Goal: Information Seeking & Learning: Compare options

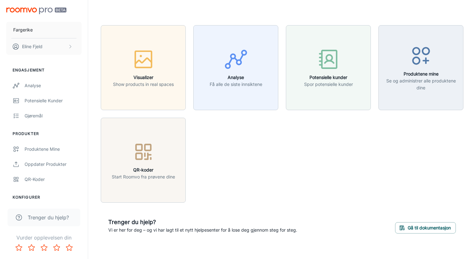
click at [326, 153] on div "Visualizer Show products in real spaces Analyse Få alle de siste innsiktene Pot…" at bounding box center [278, 110] width 370 height 185
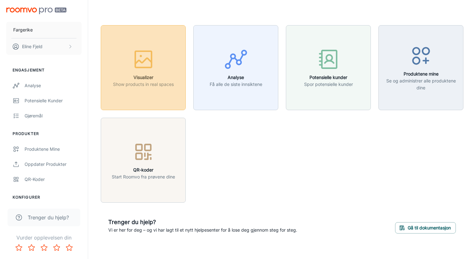
click at [123, 90] on button "Visualizer Show products in real spaces" at bounding box center [143, 67] width 85 height 85
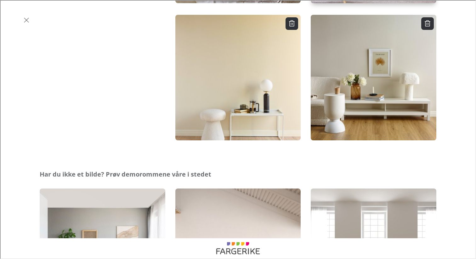
scroll to position [196, 0]
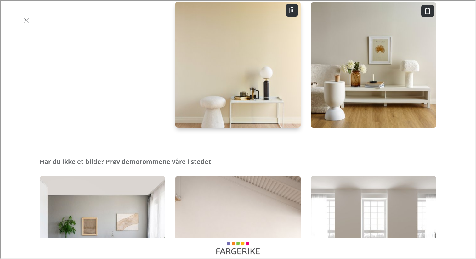
click at [251, 56] on img "button" at bounding box center [238, 64] width 127 height 127
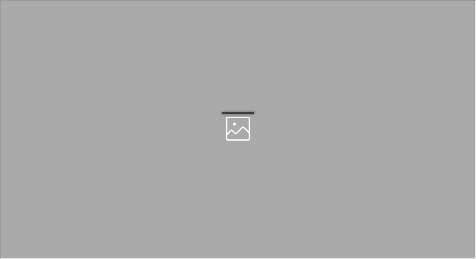
scroll to position [0, 0]
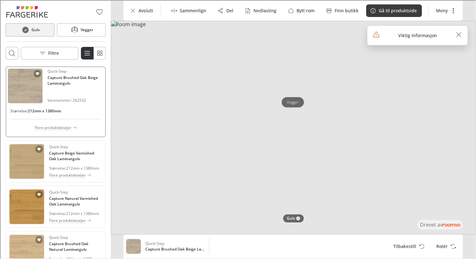
click at [293, 102] on p "Vegger" at bounding box center [292, 101] width 12 height 5
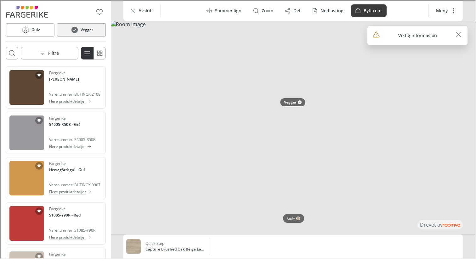
click at [79, 28] on button "Vegger" at bounding box center [80, 29] width 49 height 13
click at [57, 52] on p "Filtre" at bounding box center [53, 52] width 11 height 6
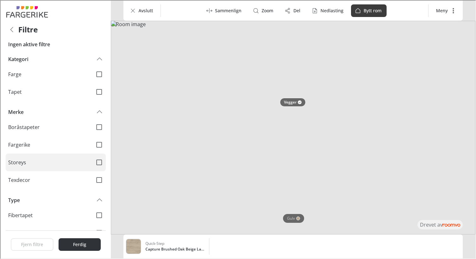
click at [37, 160] on span "Storeys" at bounding box center [47, 161] width 79 height 7
click at [92, 160] on input "Storeys" at bounding box center [98, 161] width 13 height 13
checkbox input "true"
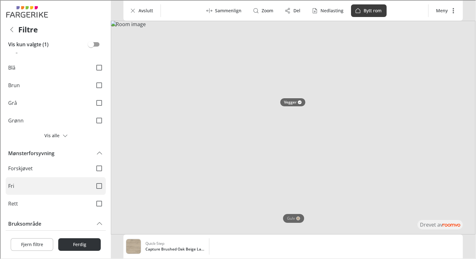
scroll to position [331, 0]
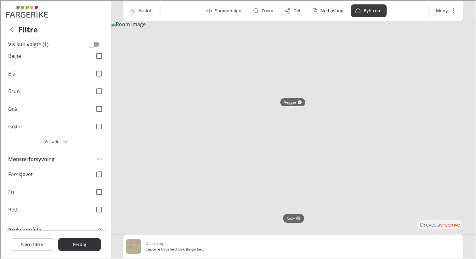
click at [67, 237] on div "Fjern filtre Ferdig" at bounding box center [55, 244] width 100 height 28
click at [72, 249] on button "Ferdig" at bounding box center [79, 244] width 42 height 13
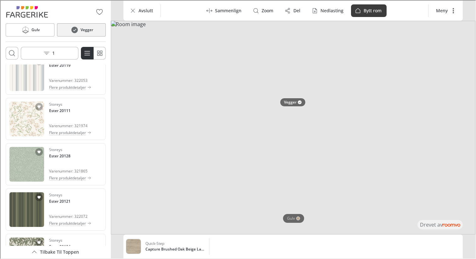
scroll to position [934, 0]
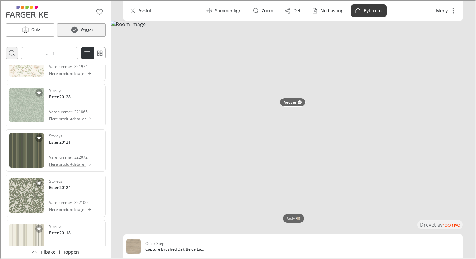
click at [12, 48] on button "Åpne søkeboks" at bounding box center [11, 52] width 13 height 13
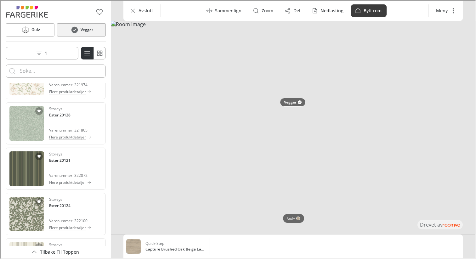
scroll to position [0, 0]
type input "linum"
click at [5, 64] on button "Search for products" at bounding box center [11, 70] width 13 height 13
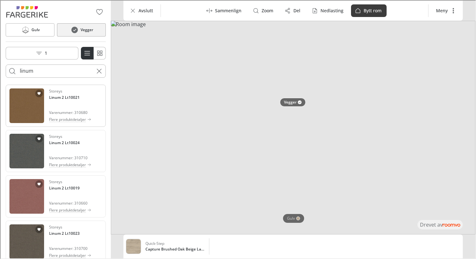
click at [57, 108] on div "Storeys Linum 2 Lt10021 Varenummer: 310680 Flere produktdetaljer" at bounding box center [69, 105] width 42 height 35
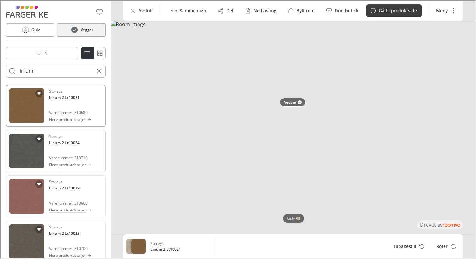
click at [38, 148] on img "See Linum 2 Lt10024 in the room" at bounding box center [26, 150] width 35 height 35
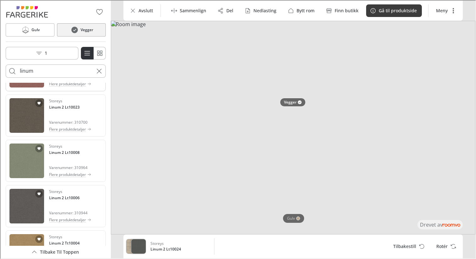
scroll to position [131, 0]
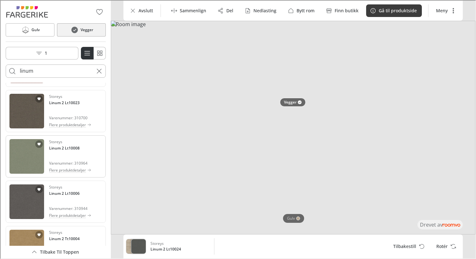
click at [30, 156] on img "See Linum 2 Lt10008 in the room" at bounding box center [26, 156] width 35 height 35
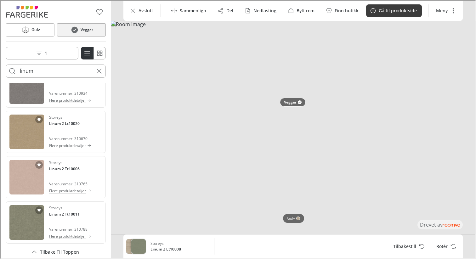
scroll to position [340, 0]
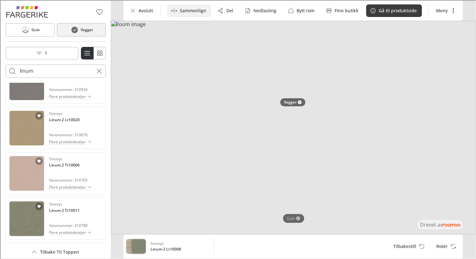
click at [181, 11] on p "Sammenlign" at bounding box center [192, 10] width 26 height 6
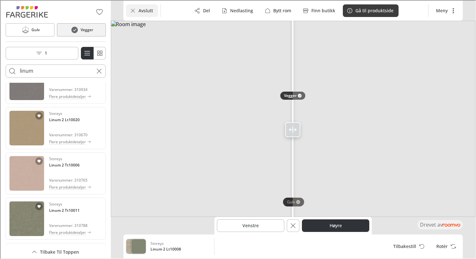
click at [148, 9] on p "Avslutt" at bounding box center [145, 10] width 14 height 6
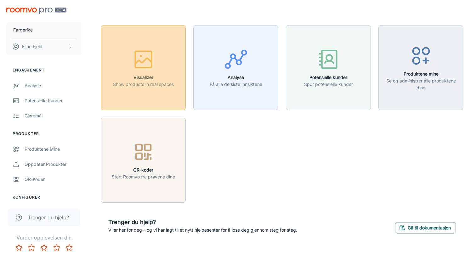
click at [140, 65] on icon "button" at bounding box center [144, 60] width 24 height 24
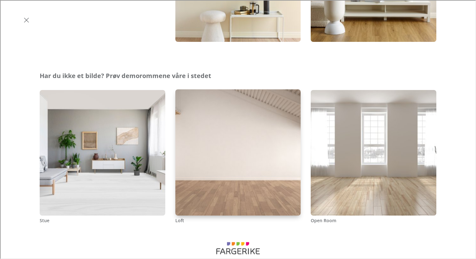
scroll to position [288, 0]
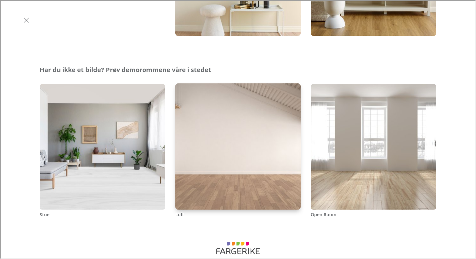
click at [271, 142] on img "Loft" at bounding box center [238, 146] width 127 height 127
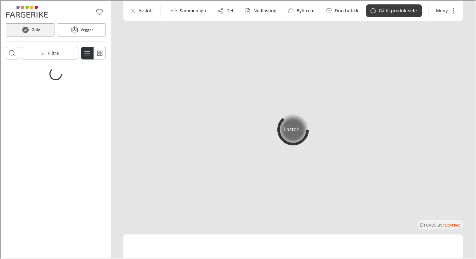
scroll to position [0, 0]
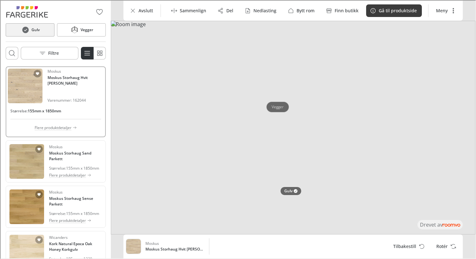
click at [279, 104] on p "Vegger" at bounding box center [277, 106] width 12 height 5
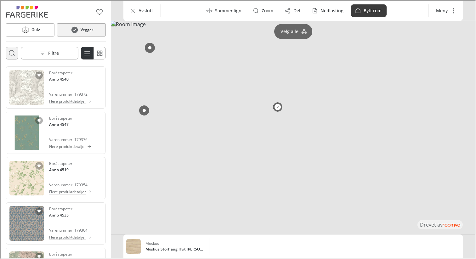
click at [8, 51] on icon "Åpne søkeboks" at bounding box center [12, 53] width 8 height 8
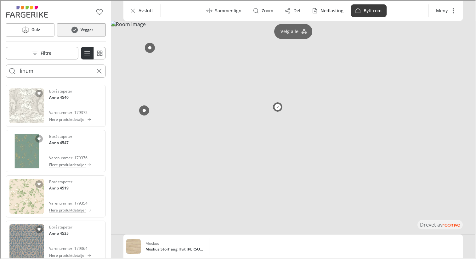
type input "linum"
click at [5, 64] on button "Search for products" at bounding box center [11, 70] width 13 height 13
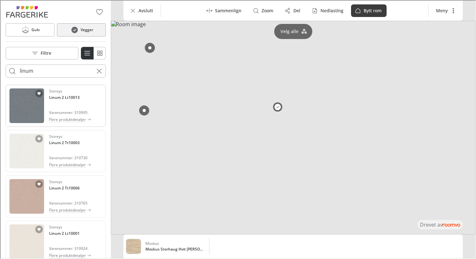
click at [20, 112] on img "See Linum 2 Lt10013 in the room" at bounding box center [26, 105] width 35 height 35
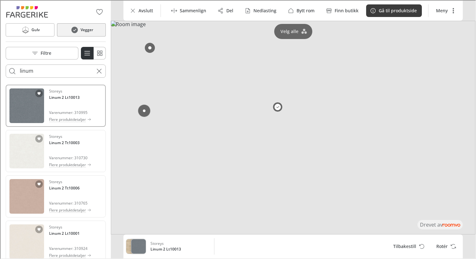
click at [144, 108] on button at bounding box center [143, 110] width 13 height 13
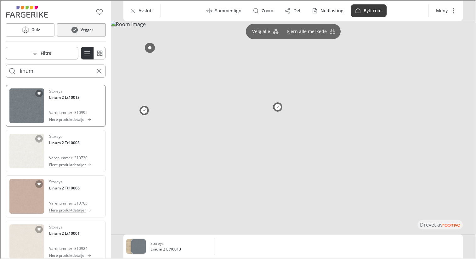
click at [43, 101] on img "See Linum 2 Lt10013 in the room" at bounding box center [26, 105] width 35 height 35
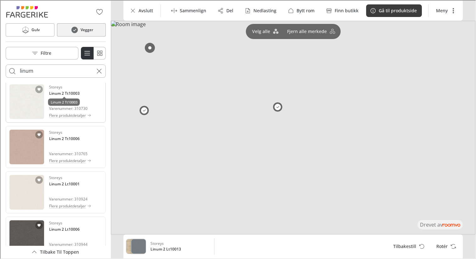
scroll to position [69, 0]
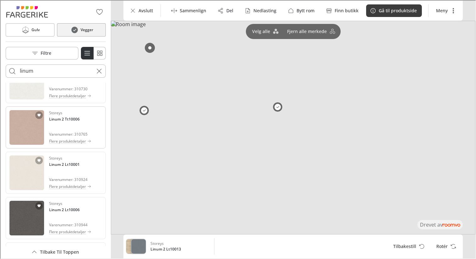
click at [34, 129] on img "See Linum 2 Tt10006 in the room" at bounding box center [26, 127] width 35 height 35
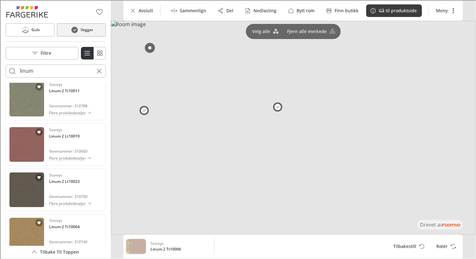
scroll to position [281, 0]
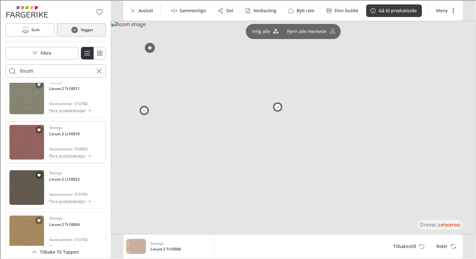
click at [27, 140] on img "See Linum 2 Lt10019 in the room" at bounding box center [26, 141] width 35 height 35
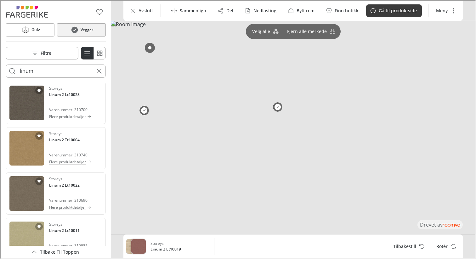
scroll to position [418, 0]
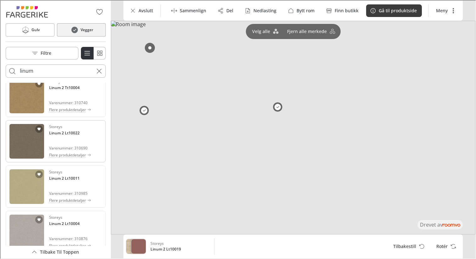
click at [21, 131] on img "See Linum 2 Lt10022 in the room" at bounding box center [26, 140] width 35 height 35
click at [30, 185] on img "See Linum 2 Lt10011 in the room" at bounding box center [26, 186] width 35 height 35
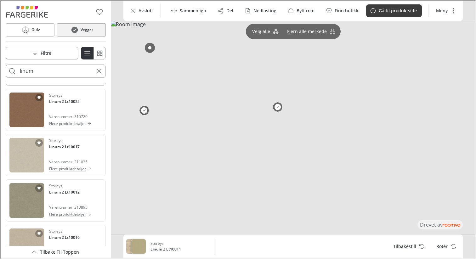
scroll to position [661, 0]
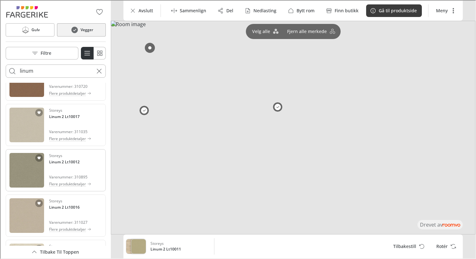
click at [26, 158] on img "See Linum 2 Lt10012 in the room" at bounding box center [26, 169] width 35 height 35
click at [47, 212] on div "Storeys Linum 2 Lt10016 Varenummer: 311027 Flere produktdetaljer" at bounding box center [55, 215] width 98 height 40
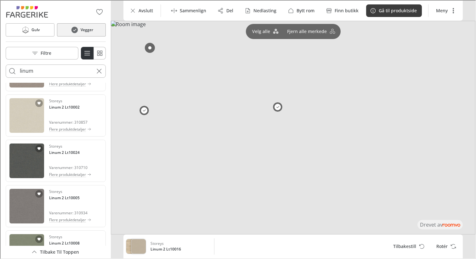
scroll to position [1260, 0]
click at [75, 151] on h4 "Linum 2 Lt10024" at bounding box center [63, 152] width 31 height 6
click at [57, 198] on h4 "Linum 2 Lt10005" at bounding box center [63, 197] width 31 height 6
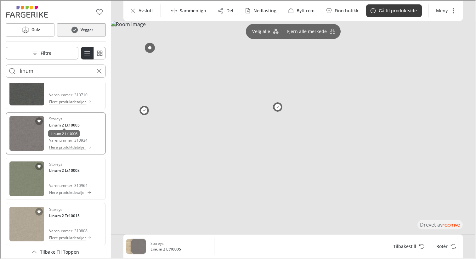
scroll to position [1335, 0]
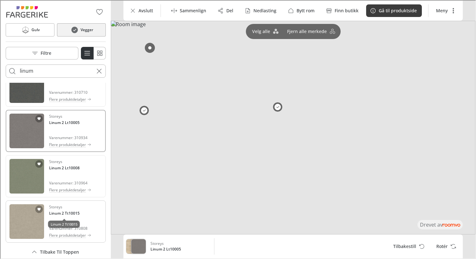
click at [58, 215] on h4 "Linum 2 Tt10015" at bounding box center [63, 213] width 31 height 6
click at [229, 187] on img at bounding box center [292, 127] width 365 height 214
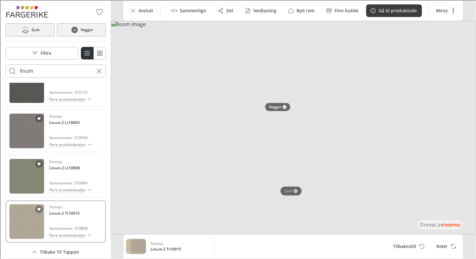
click at [29, 32] on icon at bounding box center [24, 29] width 9 height 8
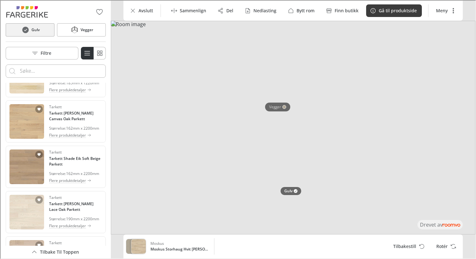
scroll to position [167, 0]
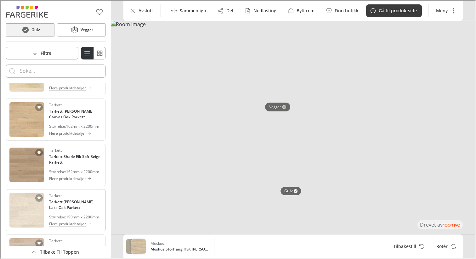
click at [28, 210] on img "See Tarkett Grace White Lace Oak Parkett in the room" at bounding box center [26, 209] width 35 height 35
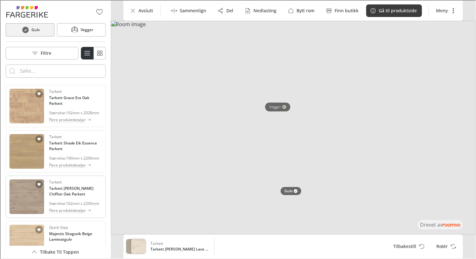
click at [33, 200] on img "See Tarkett Grace Grey Chiffon Oak Parkett in the room" at bounding box center [26, 196] width 35 height 35
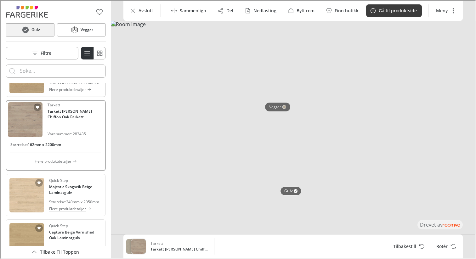
scroll to position [530, 0]
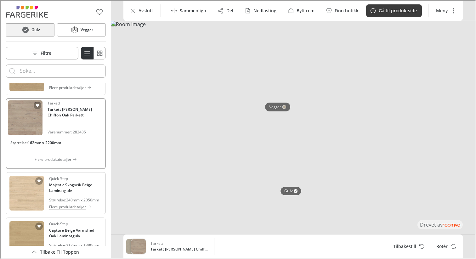
click at [36, 193] on img "See Majestic Skogseik Beige Laminatgulv in the room" at bounding box center [26, 192] width 35 height 35
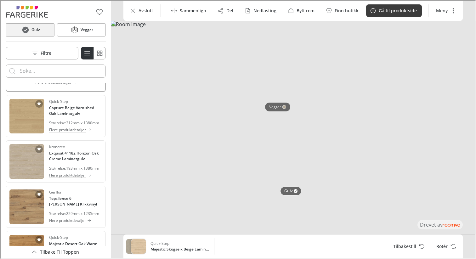
scroll to position [655, 0]
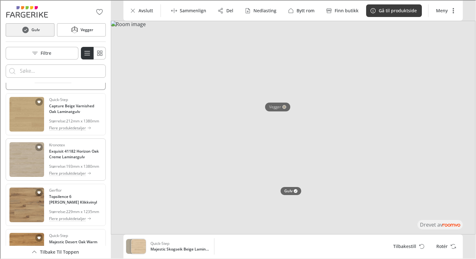
click at [35, 161] on img "See Exquisit 41182 Horizon Oak Creme Laminatgulv in the room" at bounding box center [26, 159] width 35 height 35
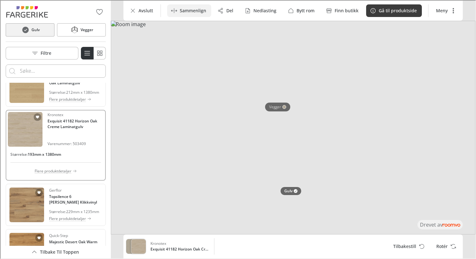
click at [189, 14] on button "Sammenlign" at bounding box center [189, 10] width 44 height 13
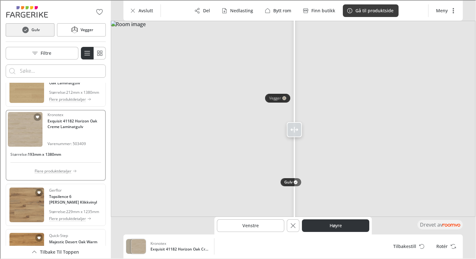
click at [294, 130] on icon at bounding box center [294, 129] width 8 height 8
drag, startPoint x: 294, startPoint y: 130, endPoint x: 233, endPoint y: 130, distance: 60.4
click at [292, 129] on line at bounding box center [292, 128] width 0 height 5
drag, startPoint x: 235, startPoint y: 131, endPoint x: 278, endPoint y: 160, distance: 52.6
click at [279, 161] on div at bounding box center [284, 129] width 10 height 258
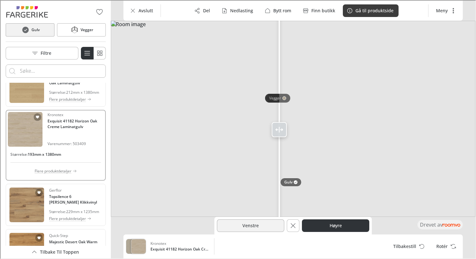
click at [269, 226] on button "Venstre" at bounding box center [249, 225] width 67 height 13
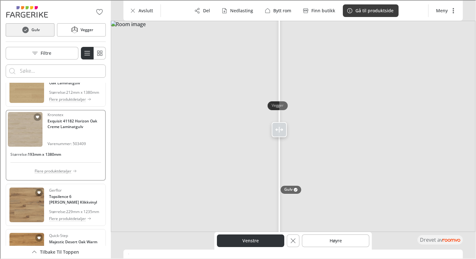
click at [250, 186] on img at bounding box center [292, 125] width 365 height 211
click at [329, 239] on button "Høyre" at bounding box center [334, 240] width 67 height 13
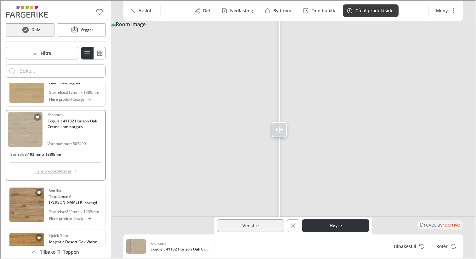
click at [267, 223] on button "Venstre" at bounding box center [249, 225] width 67 height 13
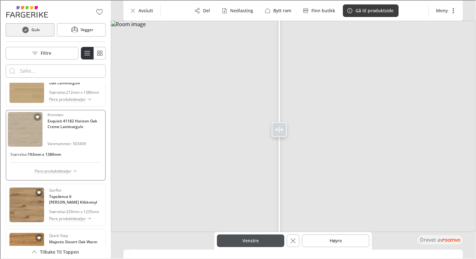
click at [269, 241] on button "Venstre" at bounding box center [249, 240] width 67 height 13
drag, startPoint x: 280, startPoint y: 135, endPoint x: 298, endPoint y: 141, distance: 18.8
click at [298, 141] on div at bounding box center [298, 129] width 10 height 258
drag, startPoint x: 300, startPoint y: 131, endPoint x: 253, endPoint y: 130, distance: 46.9
click at [253, 130] on icon at bounding box center [253, 129] width 8 height 8
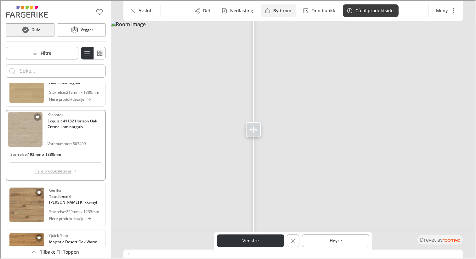
click at [278, 11] on p "Bytt rom" at bounding box center [282, 10] width 18 height 6
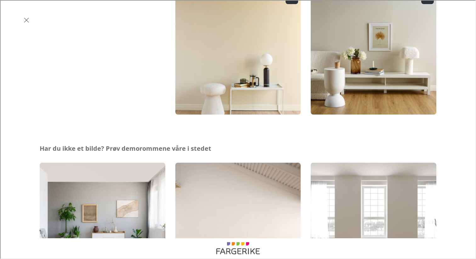
scroll to position [236, 0]
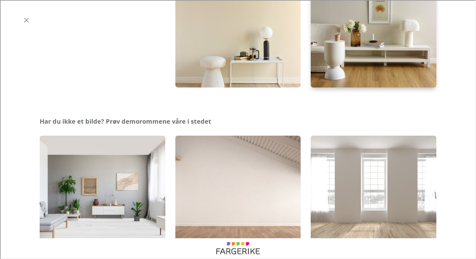
click at [348, 33] on img "button" at bounding box center [373, 24] width 127 height 127
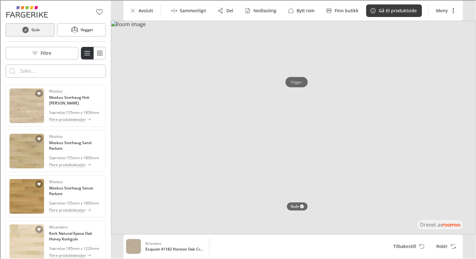
click at [294, 83] on p "Vegger" at bounding box center [296, 81] width 12 height 5
type input "linum"
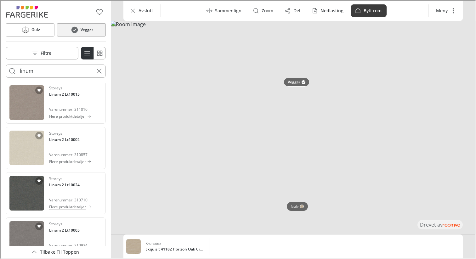
scroll to position [1238, 0]
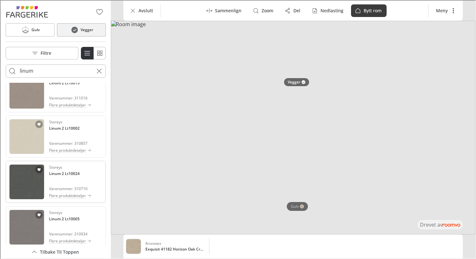
click at [33, 185] on img "See Linum 2 Lt10024 in the room" at bounding box center [26, 181] width 35 height 35
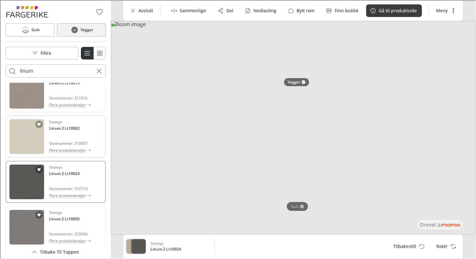
click at [48, 127] on div "Storeys Linum 2 Lt10002 Varenummer: 310857 Flere produktdetaljer" at bounding box center [55, 136] width 98 height 40
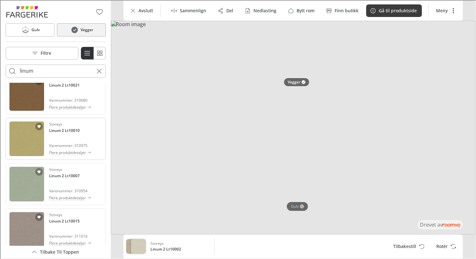
scroll to position [1094, 0]
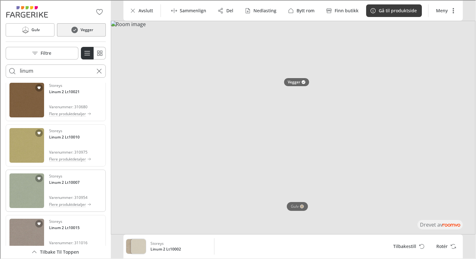
click at [34, 186] on img "See Linum 2 Lt10007 in the room" at bounding box center [26, 190] width 35 height 35
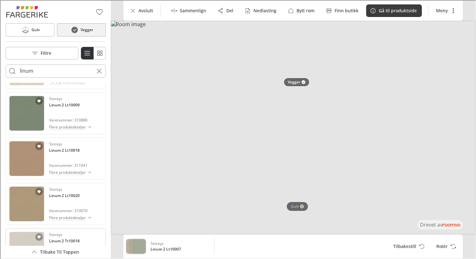
scroll to position [827, 0]
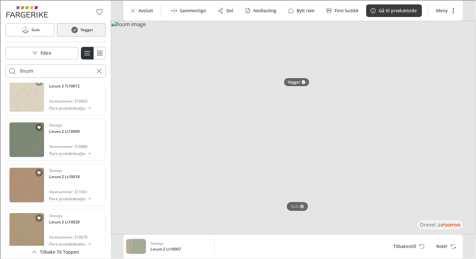
click at [35, 139] on img "See Linum 2 Lt10009 in the room" at bounding box center [26, 139] width 35 height 35
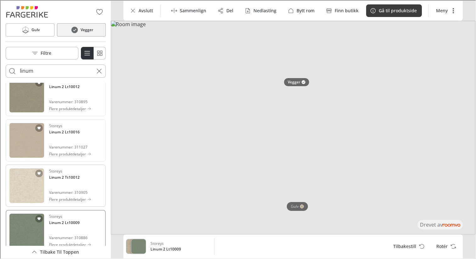
scroll to position [724, 0]
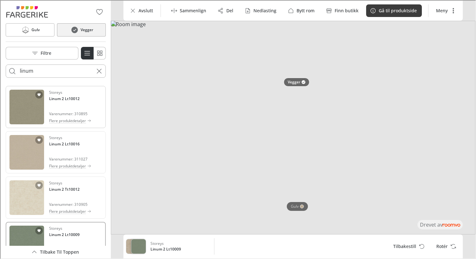
click at [32, 104] on img "See Linum 2 Lt10012 in the room" at bounding box center [26, 106] width 35 height 35
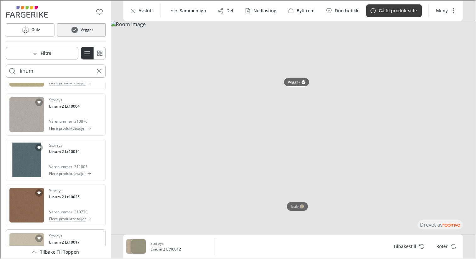
scroll to position [535, 0]
click at [24, 180] on div "Storeys Linum 2 Lt10014 Varenummer: 311005 Flere produktdetaljer" at bounding box center [55, 160] width 100 height 42
click at [25, 169] on img "See Linum 2 Lt10014 in the room" at bounding box center [26, 159] width 35 height 35
drag, startPoint x: 81, startPoint y: 151, endPoint x: 62, endPoint y: 151, distance: 18.9
click at [61, 151] on div "Storeys Linum 2 Lt10014" at bounding box center [69, 148] width 42 height 12
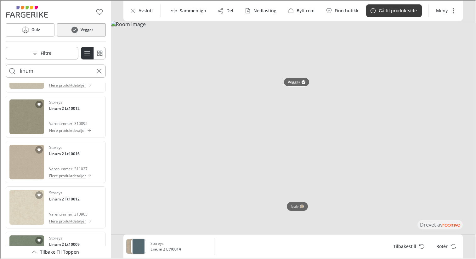
scroll to position [680, 0]
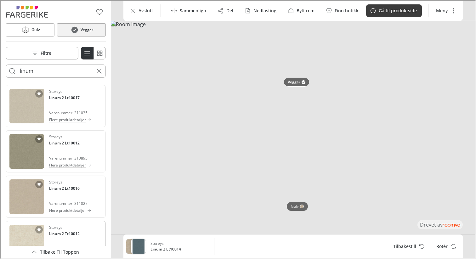
click at [28, 228] on img "See Linum 2 Tt10012 in the room" at bounding box center [26, 241] width 35 height 35
click at [37, 192] on img "See Linum 2 Lt10016 in the room" at bounding box center [26, 196] width 35 height 35
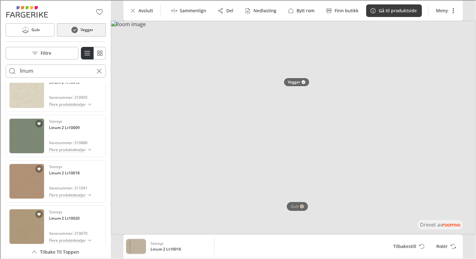
scroll to position [882, 0]
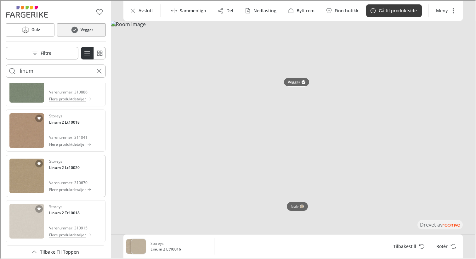
click at [33, 183] on img "See Linum 2 Lt10020 in the room" at bounding box center [26, 175] width 35 height 35
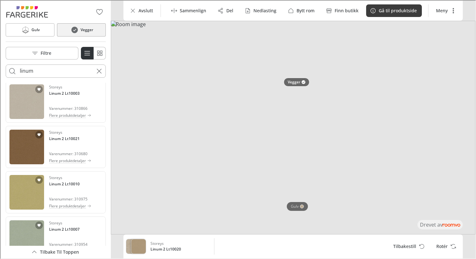
scroll to position [1049, 0]
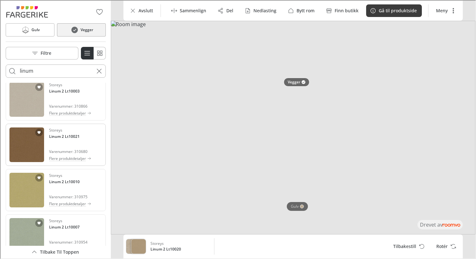
click at [27, 151] on img "See Linum 2 Lt10021 in the room" at bounding box center [26, 144] width 35 height 35
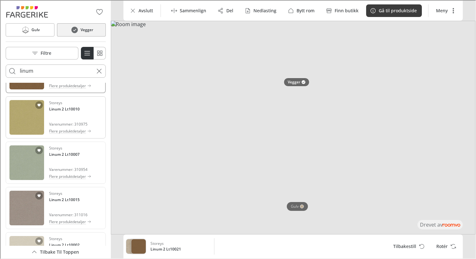
scroll to position [1122, 0]
click at [301, 206] on div at bounding box center [301, 206] width 4 height 4
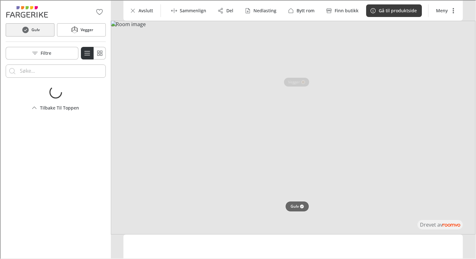
scroll to position [0, 0]
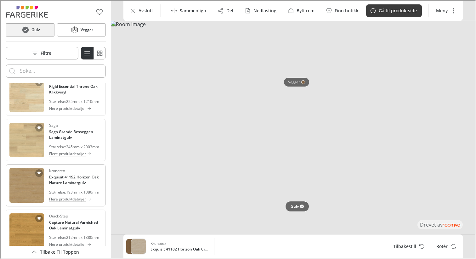
click at [30, 185] on img "See Exquisit 41192 Horizon Oak Nature Laminatgulv in the room" at bounding box center [26, 184] width 35 height 35
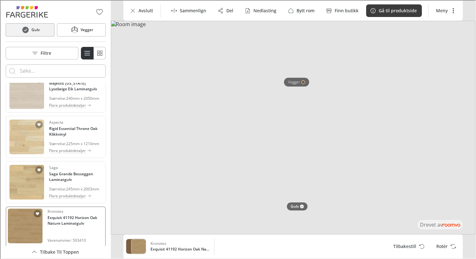
scroll to position [1456, 0]
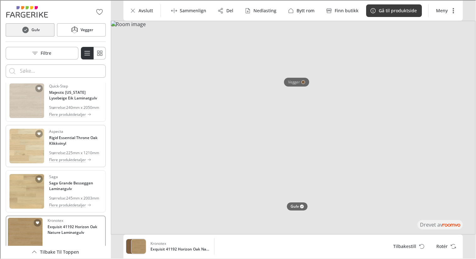
click at [28, 141] on img "See Rigid Essential Throne Oak Klikkvinyl in the room" at bounding box center [26, 145] width 35 height 35
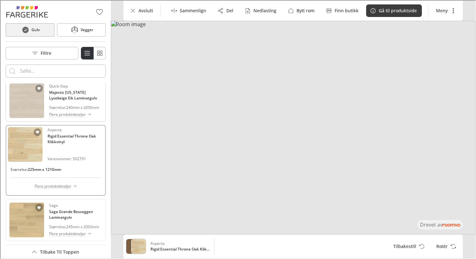
click at [26, 97] on img "See Majestic California Lysebeige Eik Laminatgulv in the room" at bounding box center [26, 100] width 35 height 35
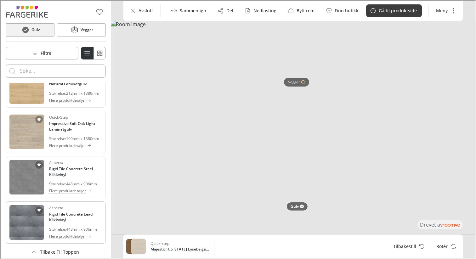
scroll to position [1253, 0]
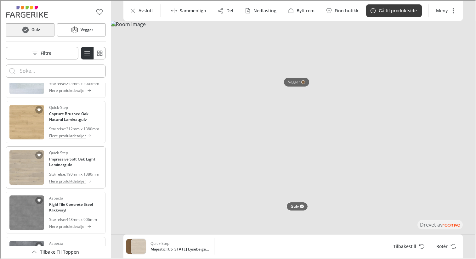
click at [22, 158] on img "See Impressive Soft Oak Light Laminatgulv in the room" at bounding box center [26, 167] width 35 height 35
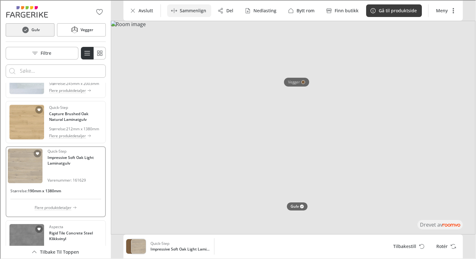
click at [198, 12] on p "Sammenlign" at bounding box center [192, 10] width 26 height 6
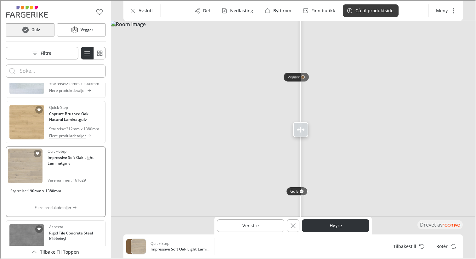
click at [300, 128] on div at bounding box center [299, 129] width 15 height 15
click at [298, 125] on icon at bounding box center [299, 129] width 8 height 8
click at [269, 224] on button "Venstre" at bounding box center [249, 225] width 67 height 13
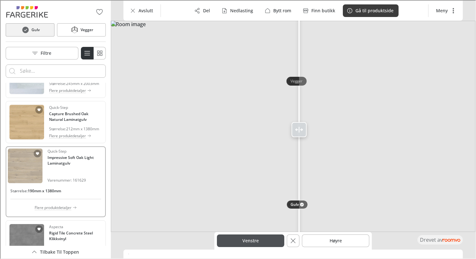
click at [270, 239] on button "Venstre" at bounding box center [249, 240] width 67 height 13
click at [300, 203] on div at bounding box center [301, 204] width 4 height 4
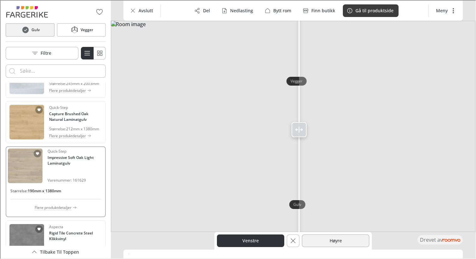
click at [335, 239] on button "Høyre" at bounding box center [334, 240] width 67 height 13
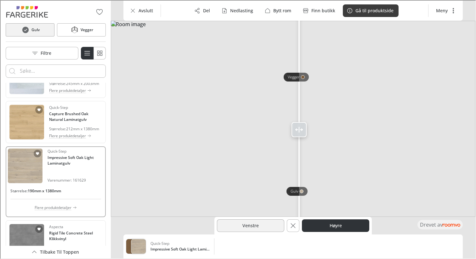
click at [272, 228] on button "Venstre" at bounding box center [249, 225] width 67 height 13
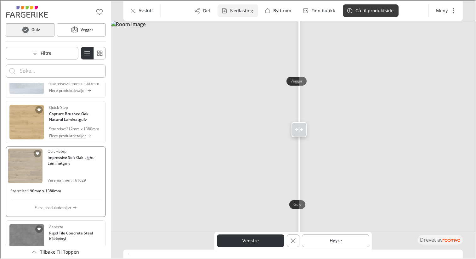
click at [245, 12] on p "Nedlasting" at bounding box center [240, 10] width 23 height 6
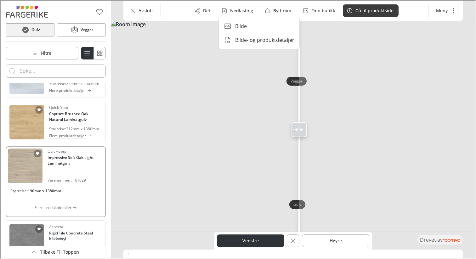
click at [245, 26] on p "Bilde" at bounding box center [241, 25] width 12 height 7
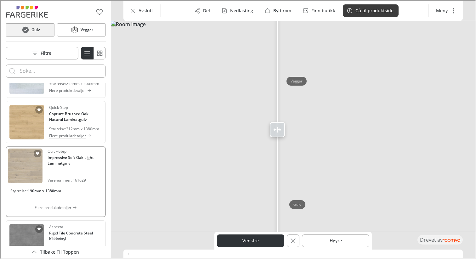
drag, startPoint x: 302, startPoint y: 127, endPoint x: 276, endPoint y: 128, distance: 25.6
click at [276, 129] on icon at bounding box center [277, 129] width 8 height 8
drag, startPoint x: 279, startPoint y: 130, endPoint x: 296, endPoint y: 131, distance: 16.4
click at [296, 131] on icon at bounding box center [296, 129] width 8 height 8
click at [232, 12] on p "Nedlasting" at bounding box center [240, 10] width 23 height 6
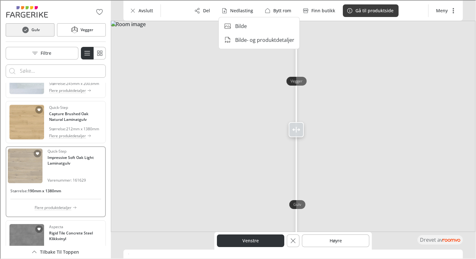
click at [235, 40] on p "Bilde- og produktdetaljer" at bounding box center [264, 39] width 59 height 7
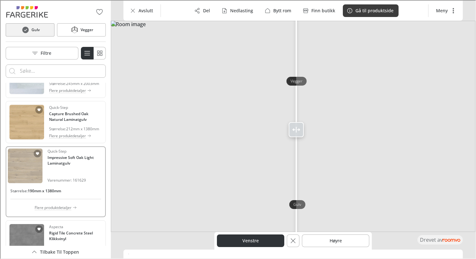
click at [173, 75] on img at bounding box center [292, 125] width 365 height 211
drag, startPoint x: 297, startPoint y: 132, endPoint x: 266, endPoint y: 129, distance: 31.0
click at [266, 129] on icon at bounding box center [266, 129] width 8 height 8
